Goal: Information Seeking & Learning: Compare options

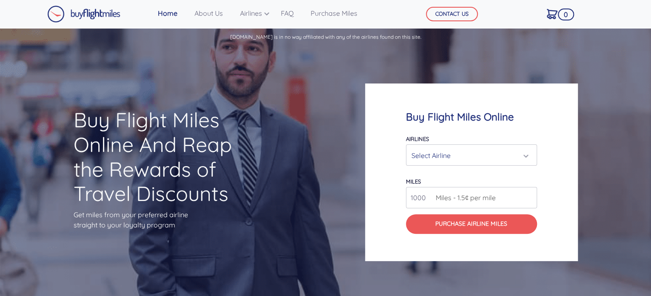
click at [526, 158] on div "Select Airline" at bounding box center [472, 155] width 120 height 16
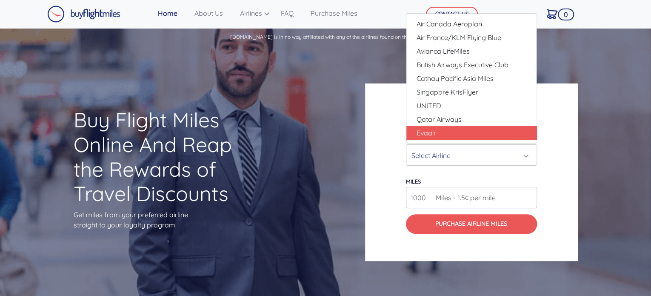
click at [489, 127] on link "Evaair" at bounding box center [471, 133] width 130 height 14
select select "Evaair"
type input "50000"
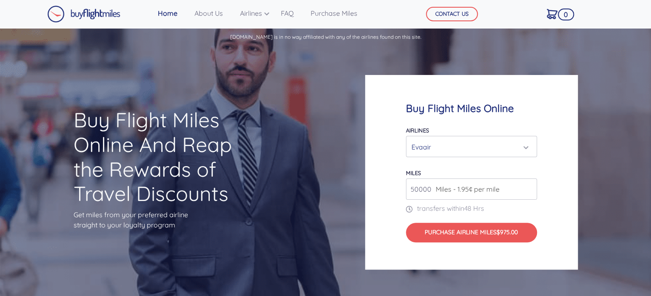
click at [522, 149] on div "Evaair" at bounding box center [469, 147] width 115 height 16
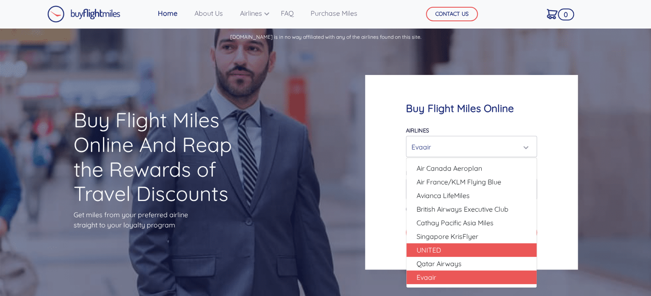
click at [473, 243] on link "UNITED" at bounding box center [471, 250] width 130 height 14
select select "UNITED"
type input "80000"
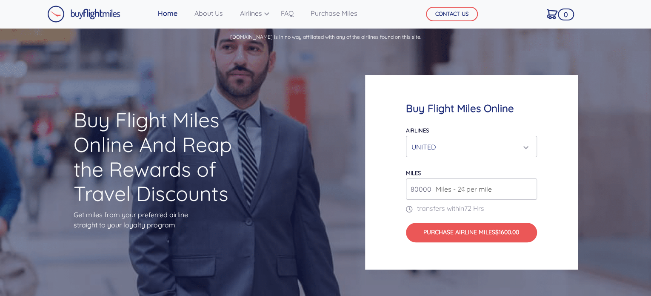
click at [521, 142] on div "UNITED" at bounding box center [469, 147] width 115 height 16
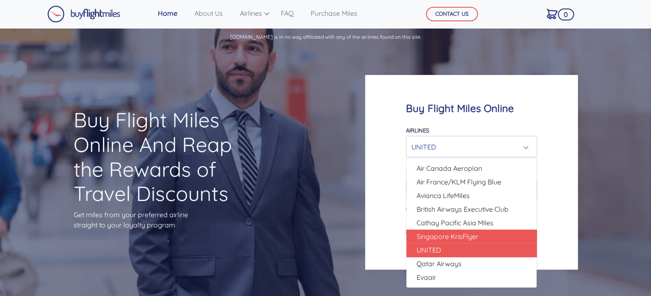
click at [481, 234] on link "Singapore KrisFlyer" at bounding box center [471, 236] width 130 height 14
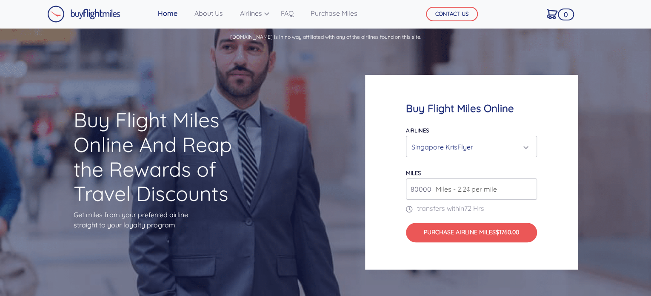
click at [525, 145] on div "Singapore KrisFlyer" at bounding box center [469, 147] width 115 height 16
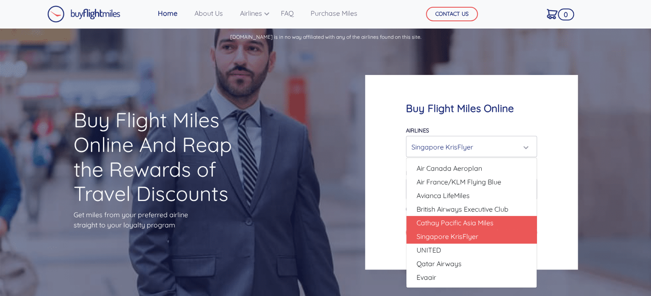
click at [480, 221] on span "Cathay Pacific Asia Miles" at bounding box center [455, 222] width 77 height 10
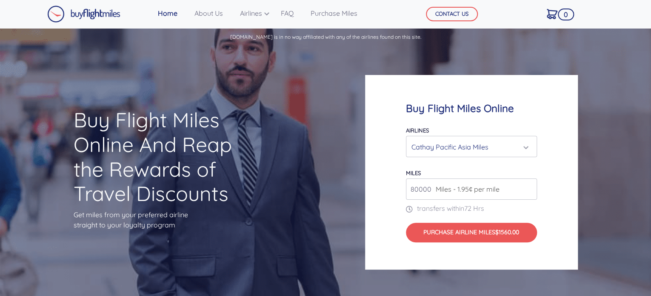
click at [520, 143] on div "Cathay Pacific Asia Miles" at bounding box center [469, 147] width 115 height 16
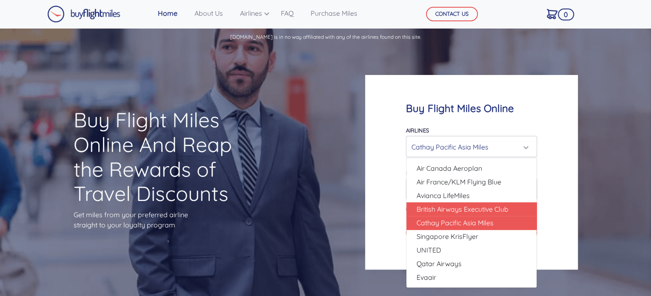
click at [491, 211] on span "British Airways Executive Club" at bounding box center [463, 209] width 92 height 10
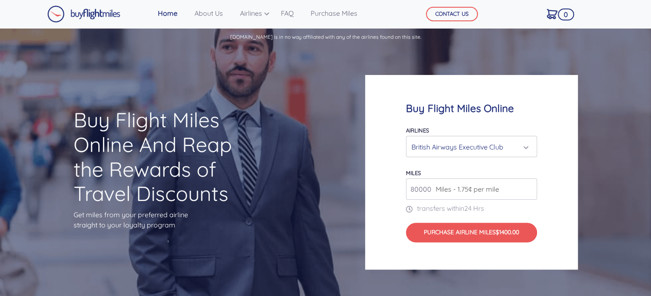
click at [528, 144] on div "British Airways Executive Club" at bounding box center [472, 147] width 120 height 16
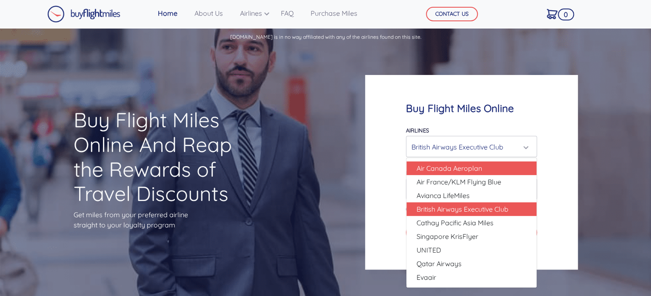
click at [502, 171] on link "Air Canada Aeroplan" at bounding box center [471, 168] width 130 height 14
select select "Air Canada Aeroplan"
